Goal: Register for event/course

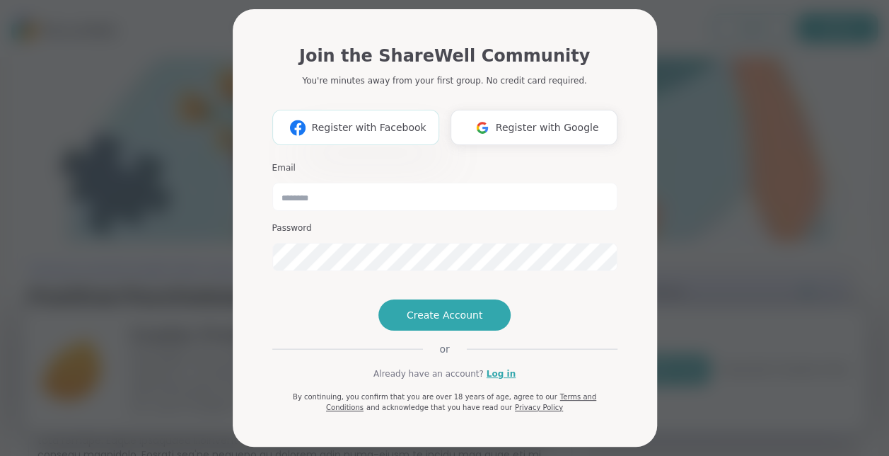
click at [406, 123] on span "Register with Facebook" at bounding box center [368, 127] width 115 height 15
click at [386, 195] on input "email" at bounding box center [444, 196] width 345 height 28
type input "**********"
click at [411, 322] on span "Create Account" at bounding box center [445, 315] width 76 height 14
click at [407, 330] on button "Create Account" at bounding box center [444, 314] width 133 height 31
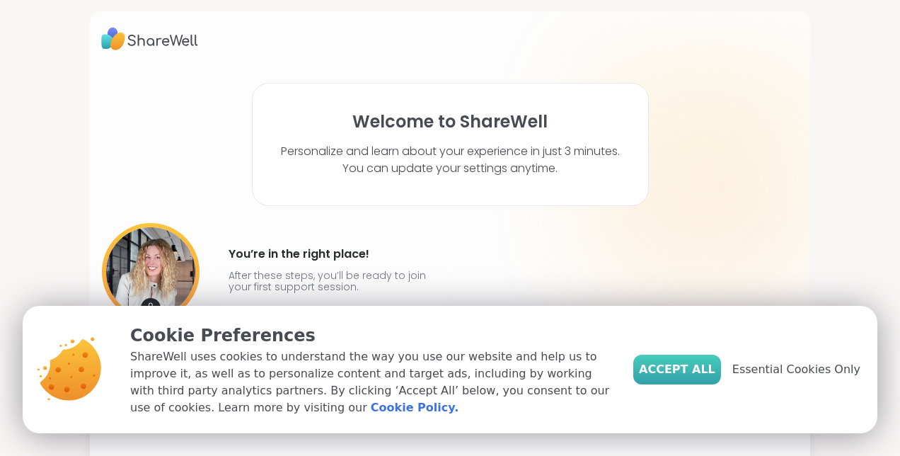
click at [675, 369] on span "Accept All" at bounding box center [677, 369] width 76 height 17
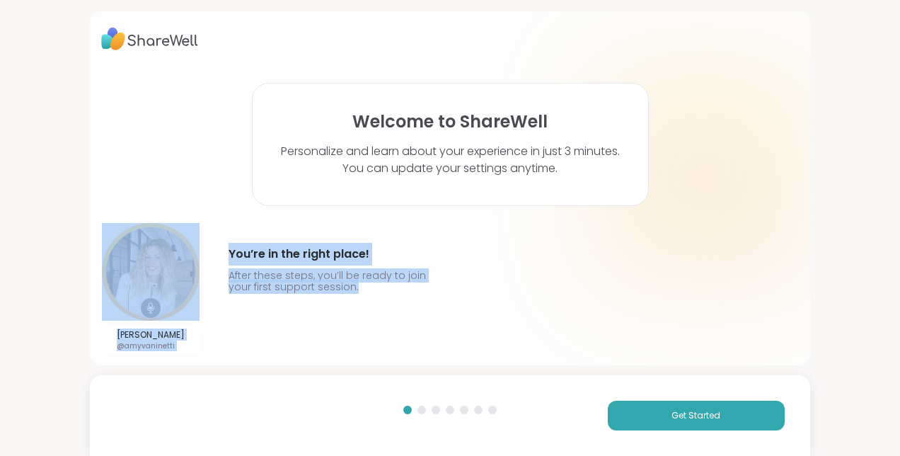
drag, startPoint x: 675, startPoint y: 369, endPoint x: 626, endPoint y: 257, distance: 122.6
click at [626, 257] on div "Welcome to ShareWell Personalize and learn about your experience in just 3 minu…" at bounding box center [450, 228] width 900 height 456
click at [628, 418] on button "Get Started" at bounding box center [696, 415] width 177 height 30
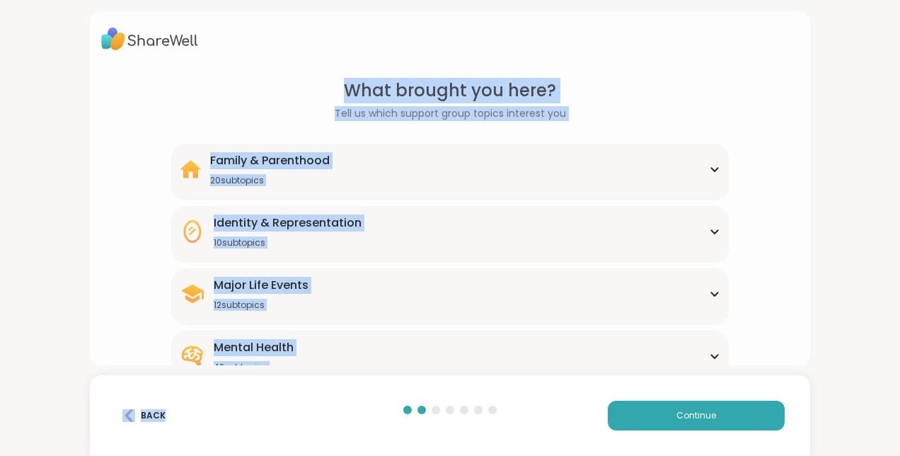
click at [527, 349] on div "Mental Health 42 subtopics" at bounding box center [450, 356] width 540 height 34
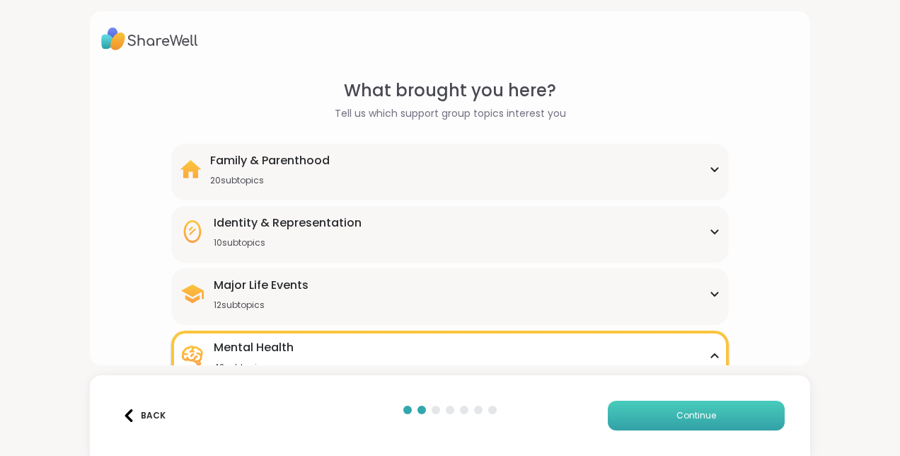
click at [692, 410] on span "Continue" at bounding box center [696, 415] width 40 height 13
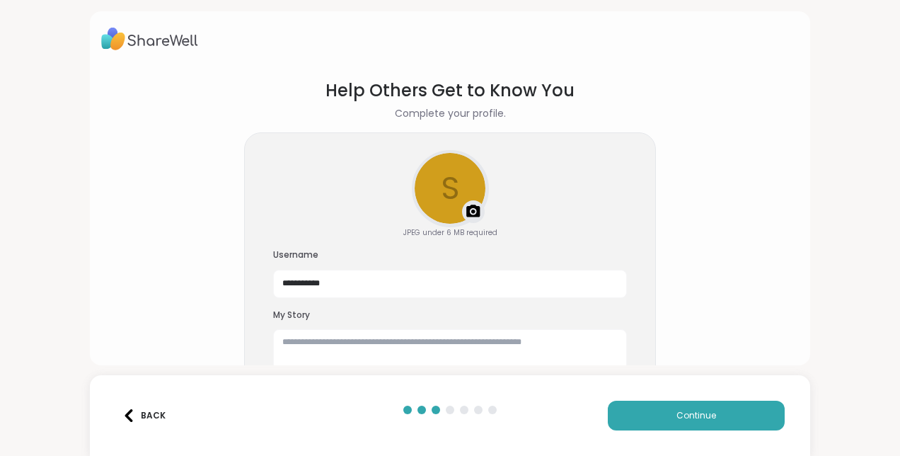
click at [473, 210] on img at bounding box center [473, 211] width 17 height 17
drag, startPoint x: 437, startPoint y: 187, endPoint x: 439, endPoint y: 180, distance: 7.9
click at [439, 180] on div at bounding box center [450, 188] width 74 height 74
click at [303, 344] on textarea at bounding box center [450, 351] width 354 height 45
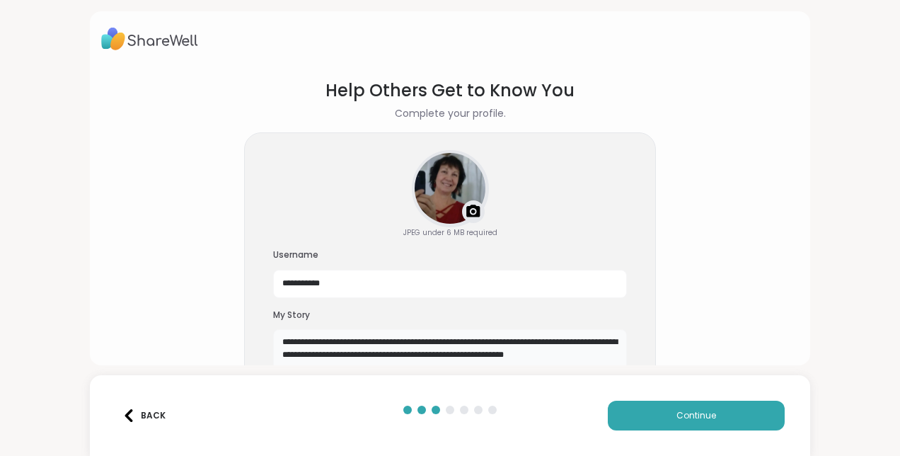
scroll to position [8, 0]
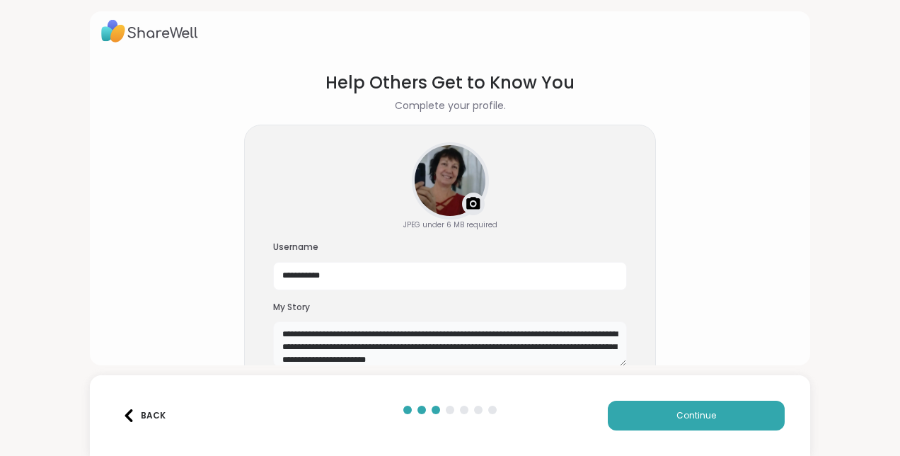
click at [549, 345] on textarea "**********" at bounding box center [450, 343] width 354 height 45
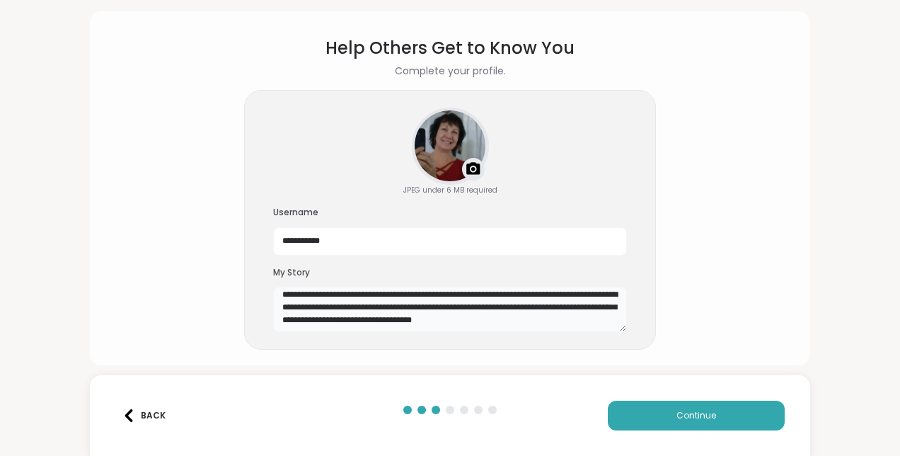
scroll to position [44, 0]
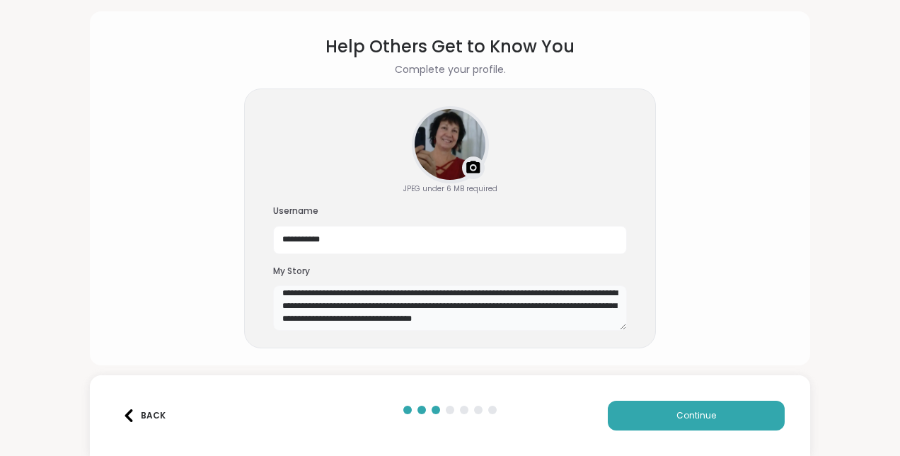
drag, startPoint x: 432, startPoint y: 358, endPoint x: 383, endPoint y: 323, distance: 59.9
click at [383, 323] on textarea "**********" at bounding box center [450, 307] width 354 height 45
click at [601, 318] on textarea "**********" at bounding box center [450, 307] width 354 height 45
type textarea "**********"
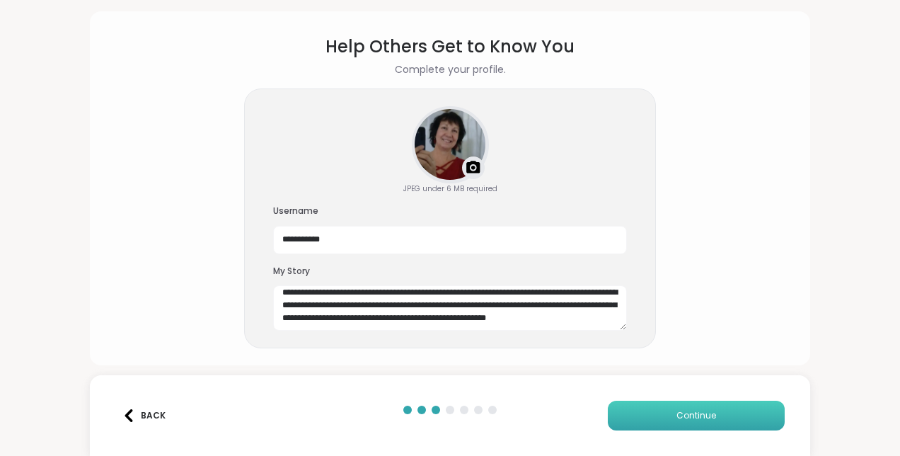
click at [682, 417] on span "Continue" at bounding box center [696, 415] width 40 height 13
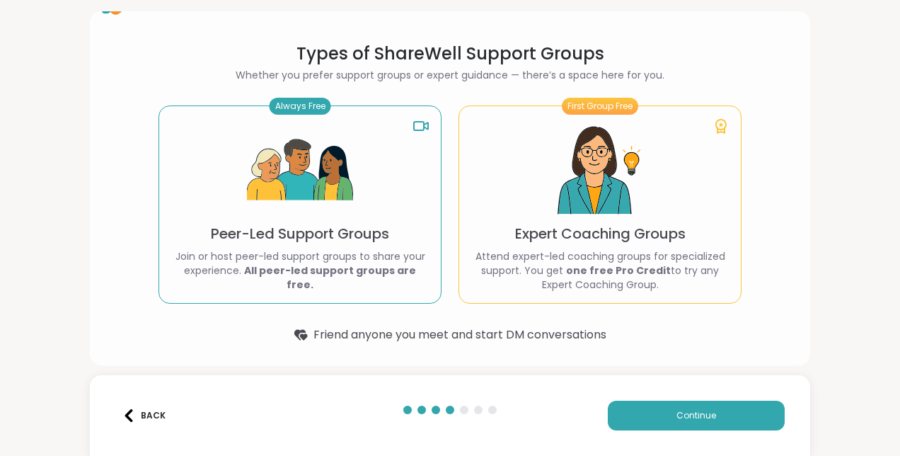
click at [340, 251] on div "Always Free Peer-Led Support Groups Join or host peer-led support groups to sha…" at bounding box center [299, 204] width 283 height 198
click at [640, 412] on button "Continue" at bounding box center [696, 415] width 177 height 30
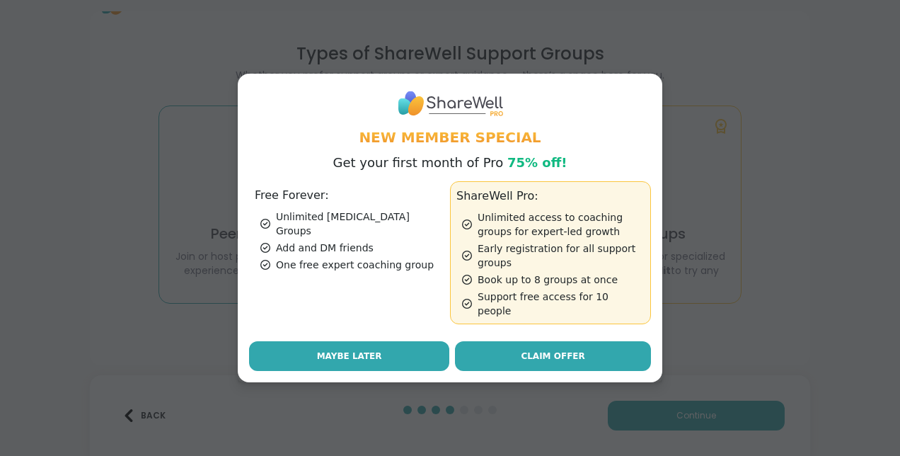
click at [364, 349] on span "Maybe Later" at bounding box center [349, 355] width 65 height 13
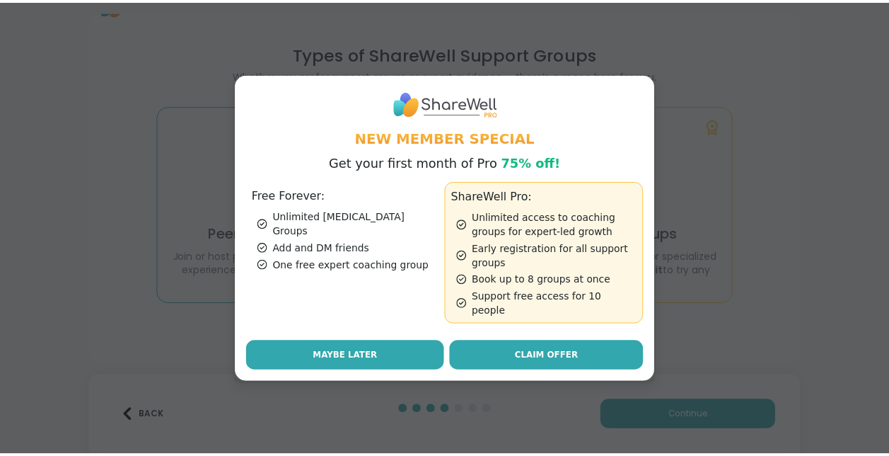
scroll to position [0, 0]
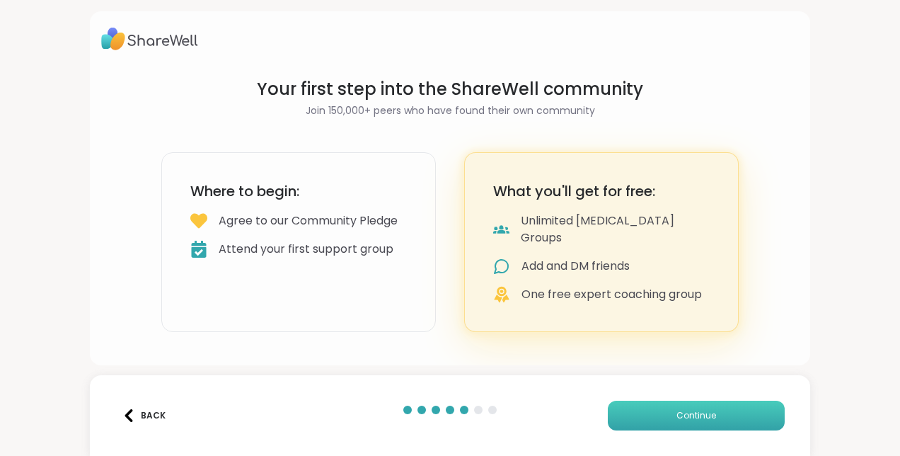
click at [634, 416] on button "Continue" at bounding box center [696, 415] width 177 height 30
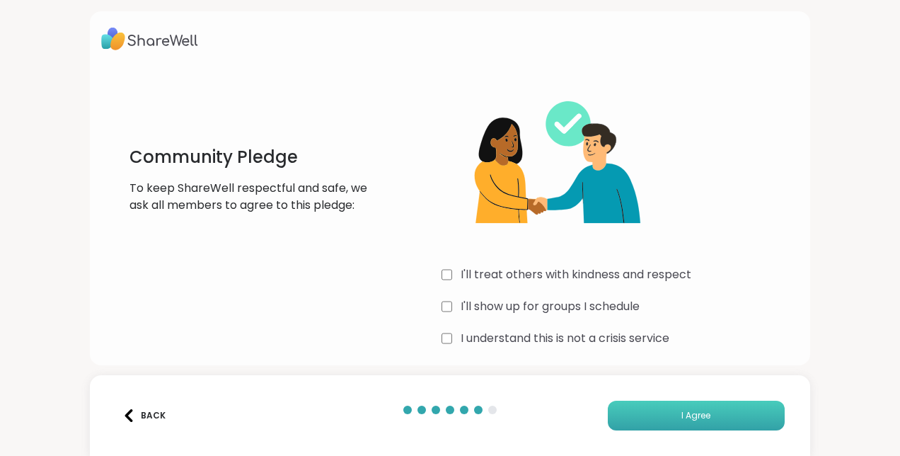
click at [637, 410] on button "I Agree" at bounding box center [696, 415] width 177 height 30
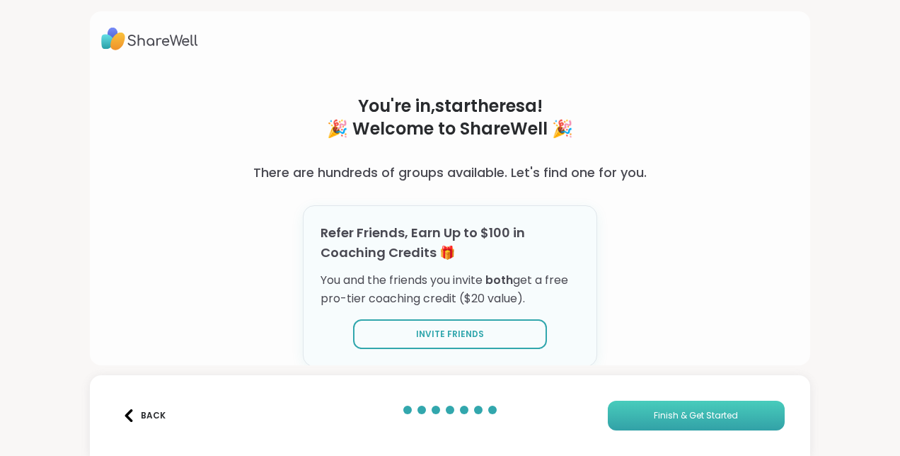
click at [659, 422] on button "Finish & Get Started" at bounding box center [696, 415] width 177 height 30
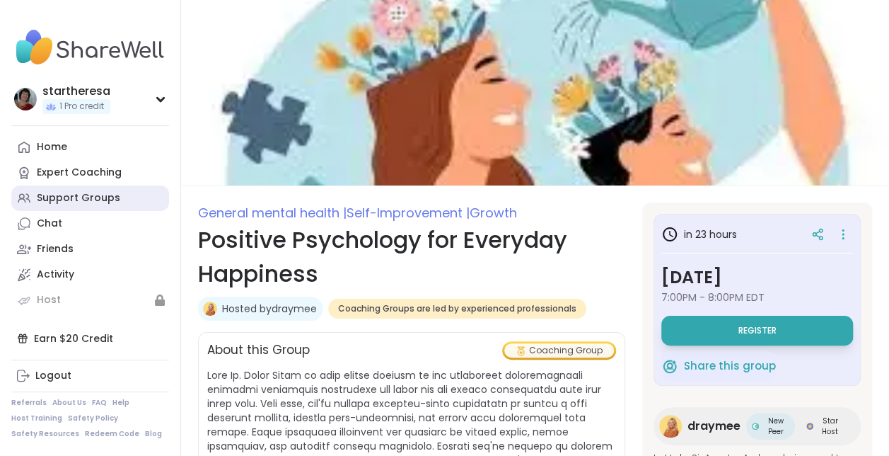
click at [93, 198] on div "Support Groups" at bounding box center [78, 198] width 83 height 14
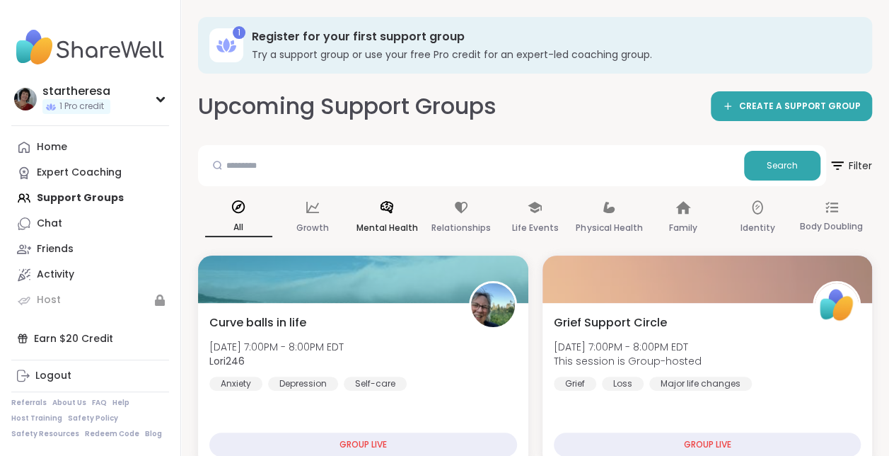
click at [371, 210] on div "Mental Health" at bounding box center [386, 218] width 67 height 52
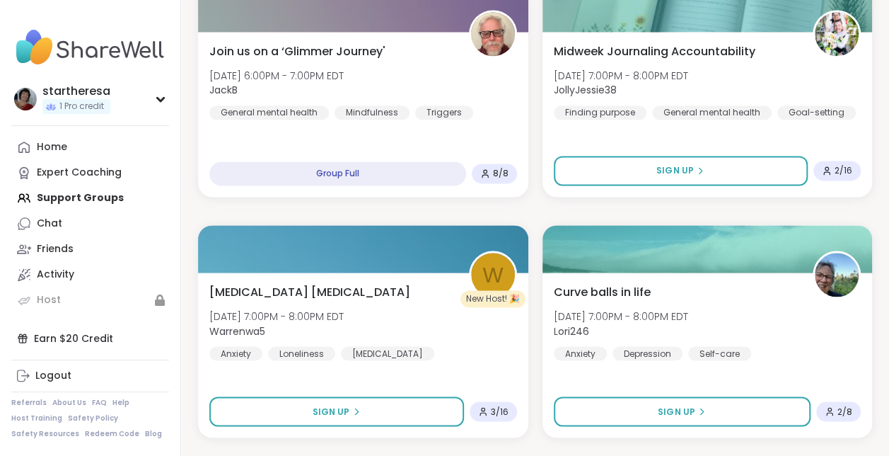
scroll to position [3677, 0]
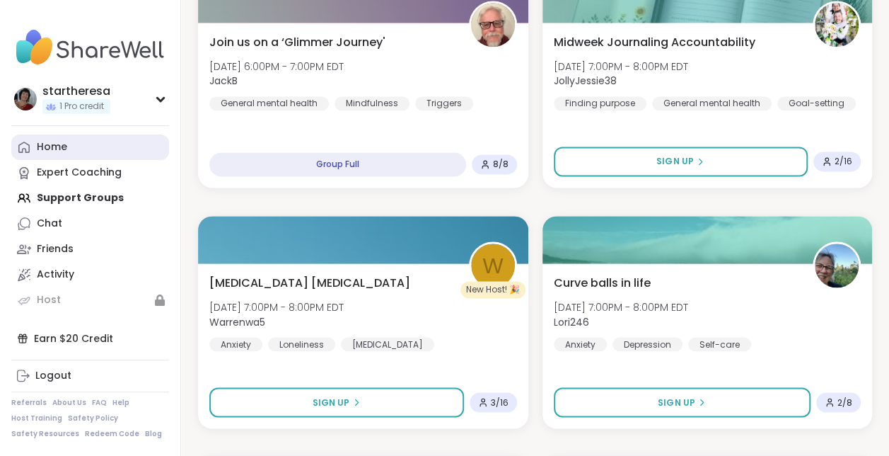
click at [71, 141] on link "Home" at bounding box center [90, 146] width 158 height 25
